Goal: Information Seeking & Learning: Find specific fact

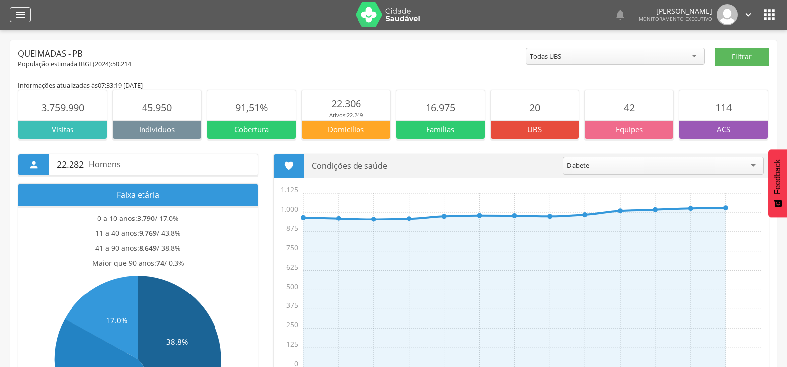
click at [21, 15] on icon "" at bounding box center [20, 15] width 12 height 12
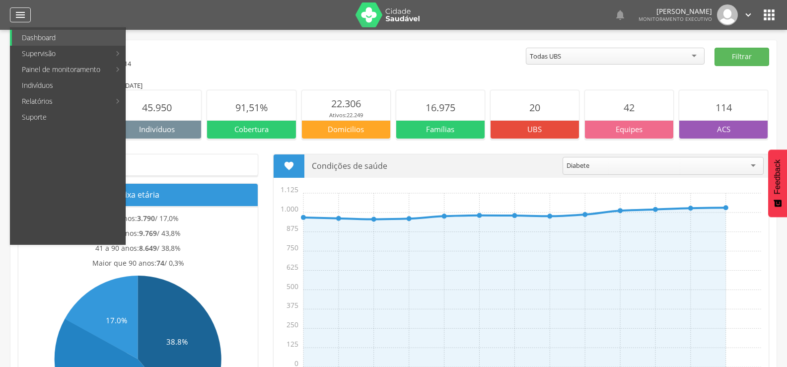
click at [24, 15] on icon "" at bounding box center [20, 15] width 12 height 12
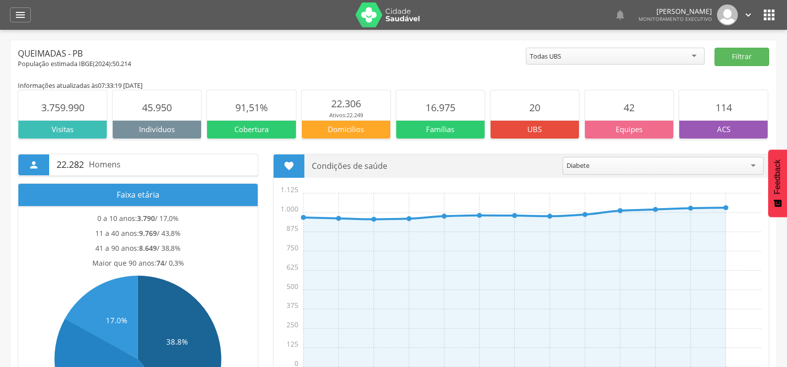
drag, startPoint x: 28, startPoint y: 17, endPoint x: 21, endPoint y: 24, distance: 9.8
click at [27, 18] on div "" at bounding box center [20, 14] width 21 height 15
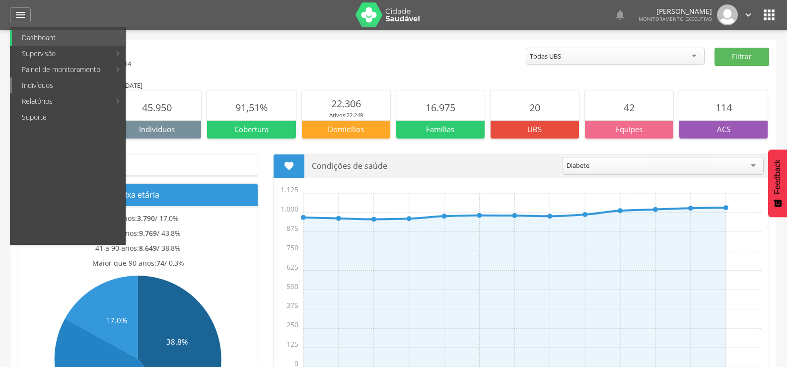
click at [39, 87] on link "Indivíduos" at bounding box center [68, 85] width 113 height 16
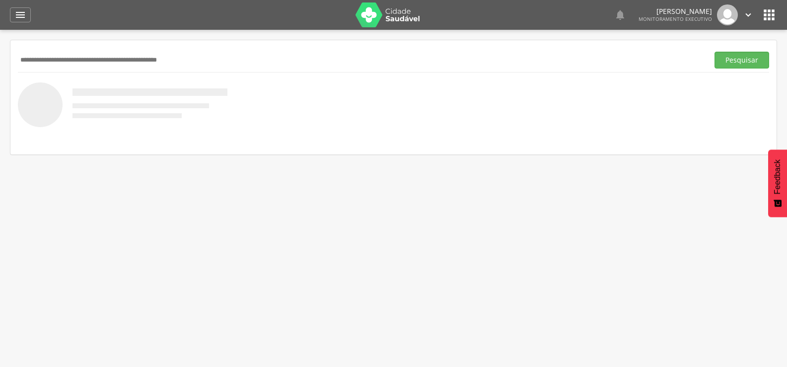
drag, startPoint x: 49, startPoint y: 57, endPoint x: 89, endPoint y: 33, distance: 46.7
click at [59, 50] on div "Pesquisar" at bounding box center [393, 60] width 751 height 24
type input "**********"
click at [714, 52] on button "Pesquisar" at bounding box center [741, 60] width 55 height 17
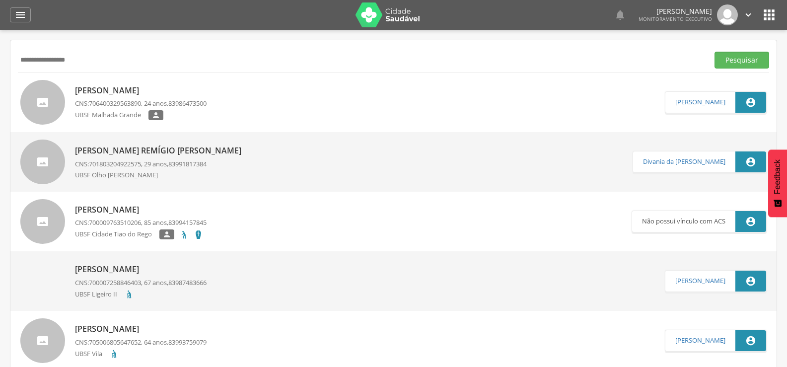
click at [102, 92] on p "[PERSON_NAME]" at bounding box center [141, 90] width 132 height 11
type input "**********"
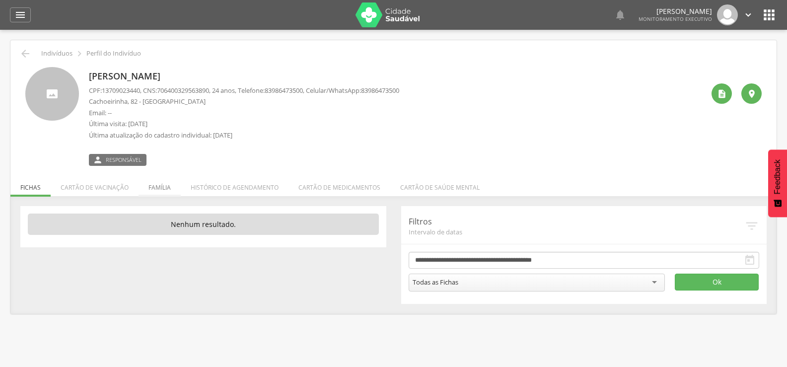
click at [162, 187] on li "Família" at bounding box center [159, 184] width 42 height 23
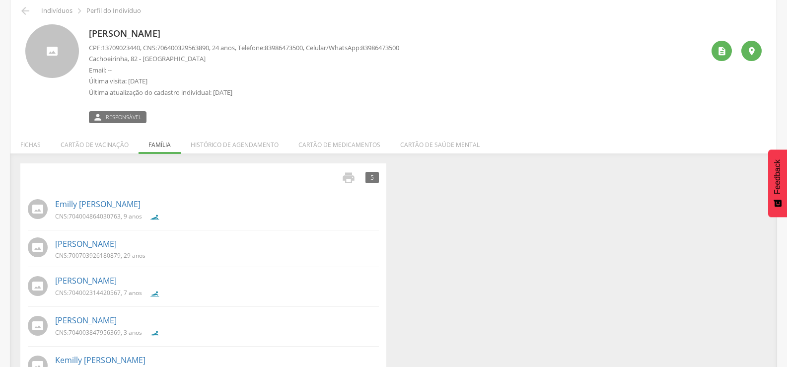
scroll to position [27, 0]
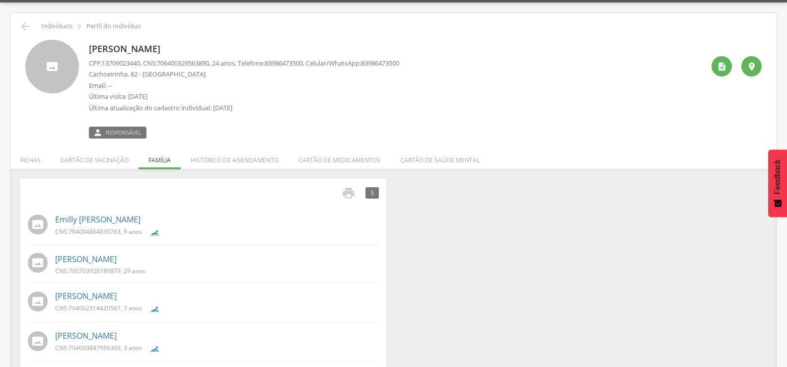
drag, startPoint x: 91, startPoint y: 48, endPoint x: 240, endPoint y: 52, distance: 149.4
click at [248, 52] on p "[PERSON_NAME]" at bounding box center [244, 49] width 310 height 13
copy p "[PERSON_NAME]"
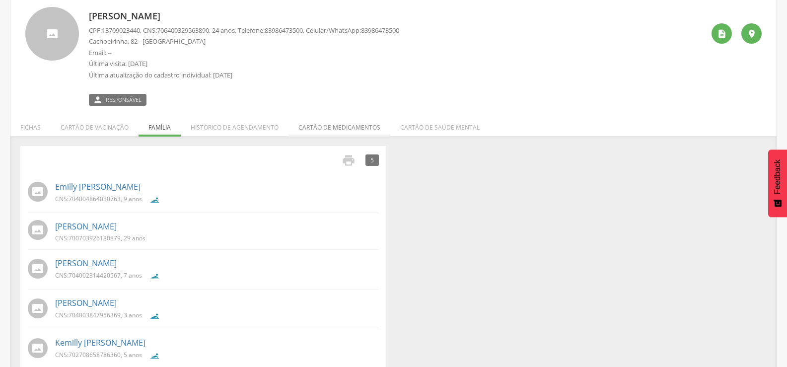
scroll to position [77, 0]
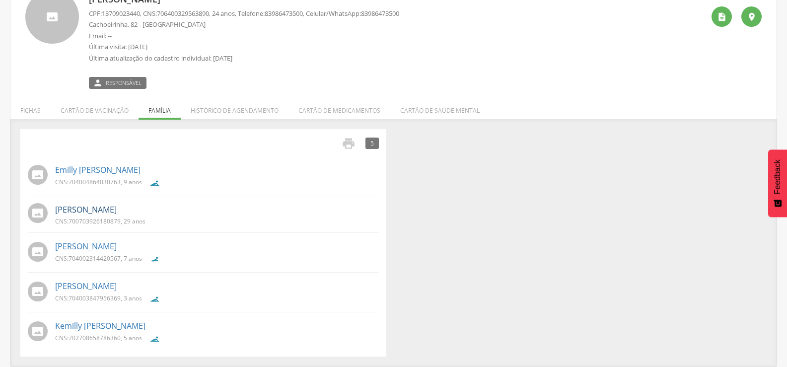
click at [113, 212] on link "[PERSON_NAME]" at bounding box center [86, 209] width 62 height 11
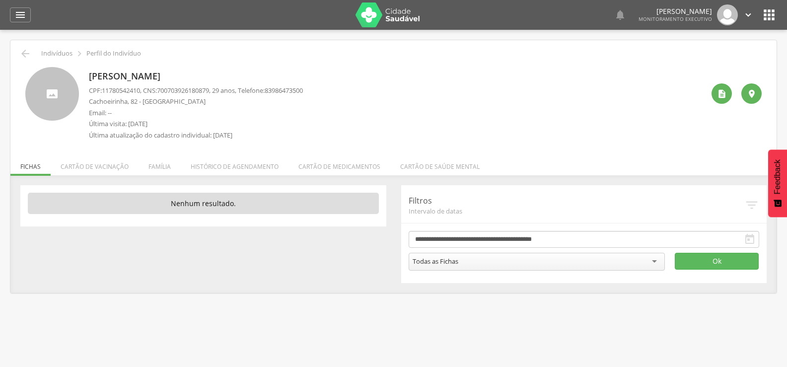
drag, startPoint x: 224, startPoint y: 75, endPoint x: 90, endPoint y: 74, distance: 134.5
click at [90, 74] on p "[PERSON_NAME]" at bounding box center [196, 76] width 214 height 13
copy p "[PERSON_NAME]"
click at [22, 55] on icon "" at bounding box center [25, 54] width 12 height 12
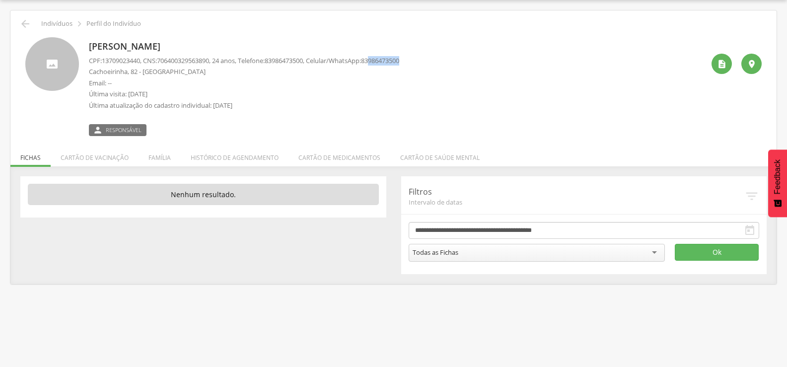
drag, startPoint x: 388, startPoint y: 61, endPoint x: 431, endPoint y: 65, distance: 43.9
click at [431, 65] on div "[PERSON_NAME] CPF: 13709023440 , CNS: [PHONE_NUMBER] , 24 anos, Telefone: [PHON…" at bounding box center [396, 86] width 615 height 99
copy span "986473500"
